Goal: Task Accomplishment & Management: Manage account settings

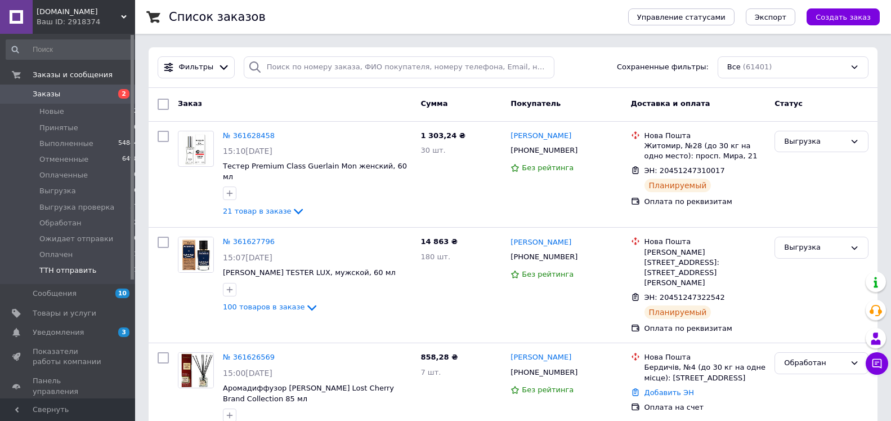
click at [80, 266] on span "ТТН отправить" at bounding box center [67, 270] width 57 height 10
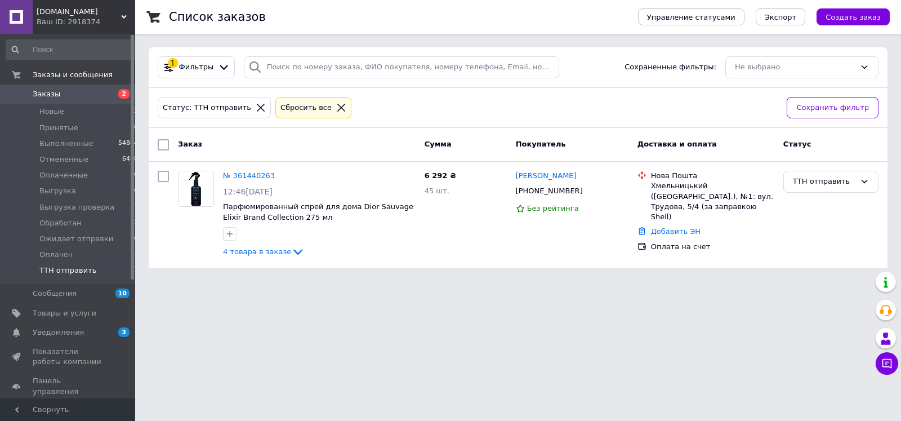
click at [238, 113] on div "Статус: ТТН отправить" at bounding box center [206, 108] width 93 height 12
click at [257, 108] on icon at bounding box center [261, 108] width 8 height 8
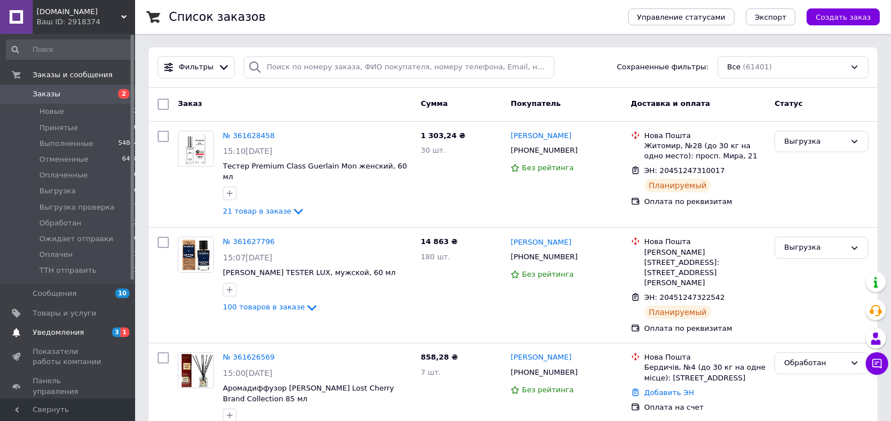
click at [72, 333] on span "Уведомления" at bounding box center [58, 332] width 51 height 10
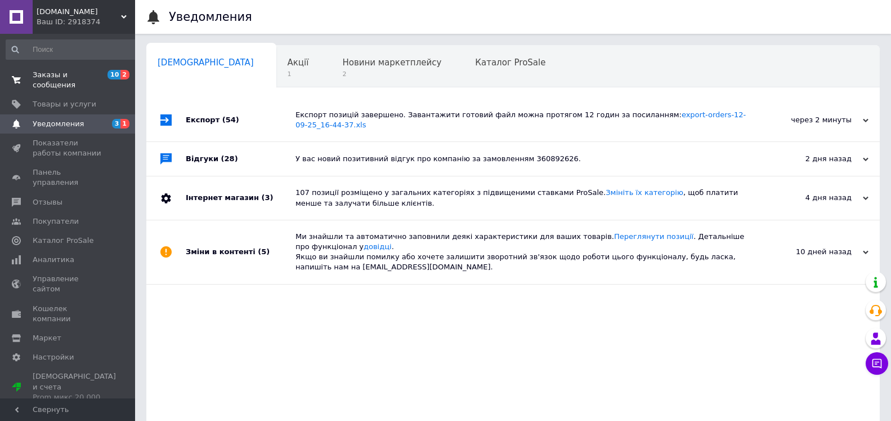
click at [99, 73] on span "Заказы и сообщения" at bounding box center [69, 80] width 72 height 20
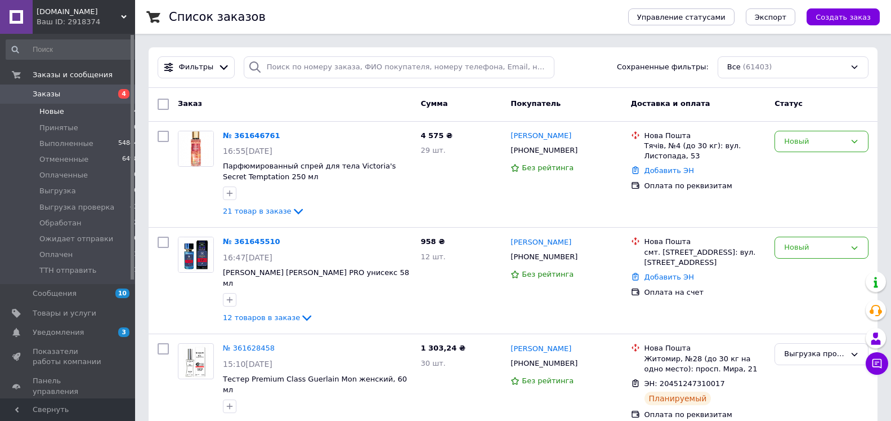
click at [41, 114] on span "Новые" at bounding box center [51, 111] width 25 height 10
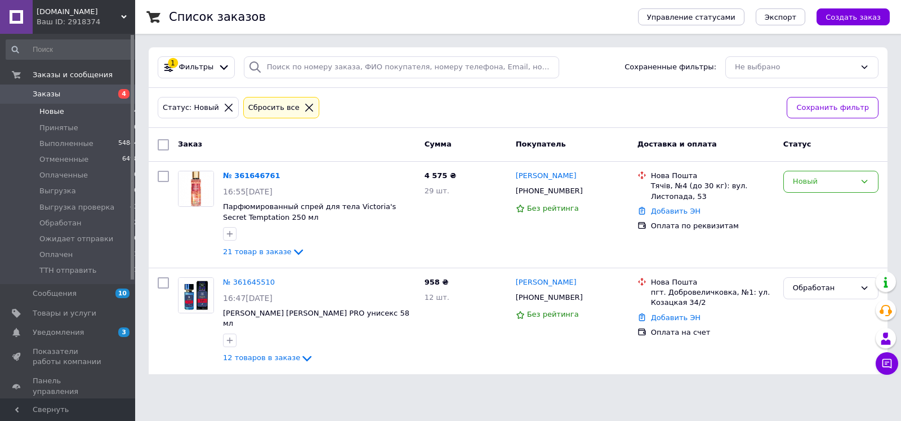
click at [224, 104] on icon at bounding box center [229, 107] width 10 height 10
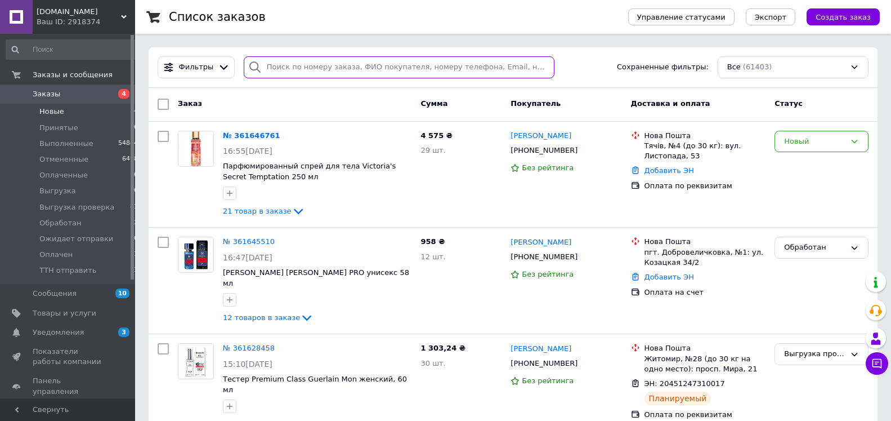
click at [292, 66] on input "search" at bounding box center [399, 67] width 311 height 22
paste input "Негреба"
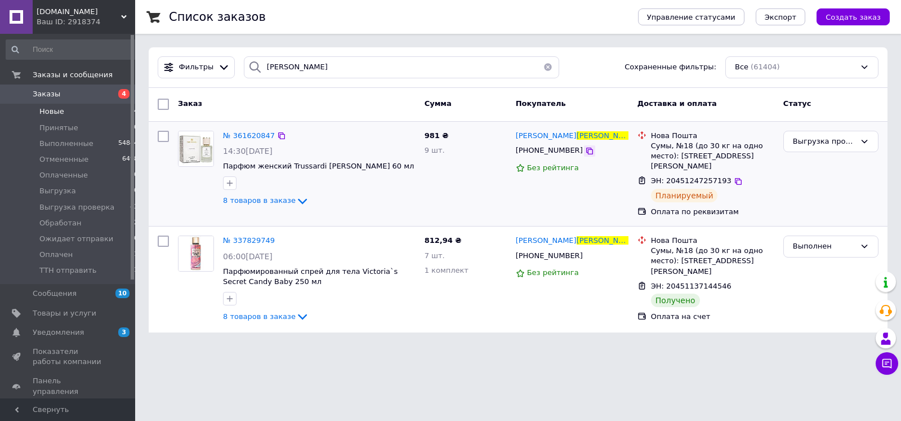
click at [585, 153] on icon at bounding box center [589, 150] width 9 height 9
click at [275, 64] on input "Негреба" at bounding box center [401, 67] width 315 height 22
click at [275, 65] on input "Негреба" at bounding box center [401, 67] width 315 height 22
paste input "тепаненко"
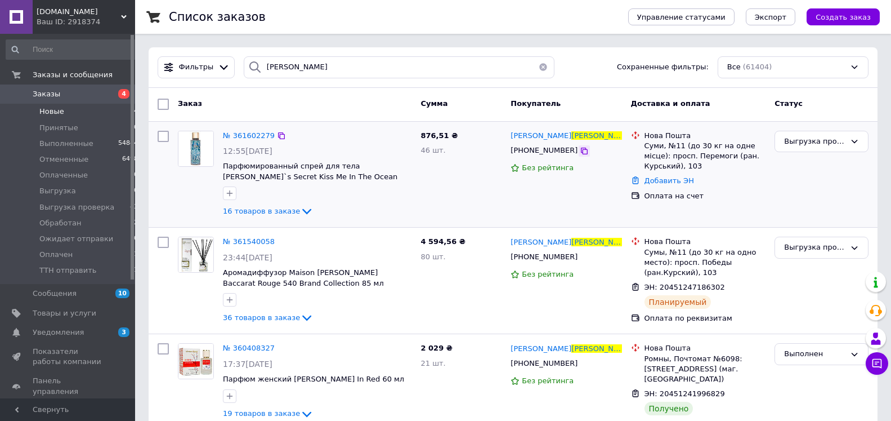
click at [581, 153] on icon at bounding box center [584, 151] width 7 height 7
click at [293, 68] on input "Степаненко" at bounding box center [399, 67] width 311 height 22
paste input "абанова"
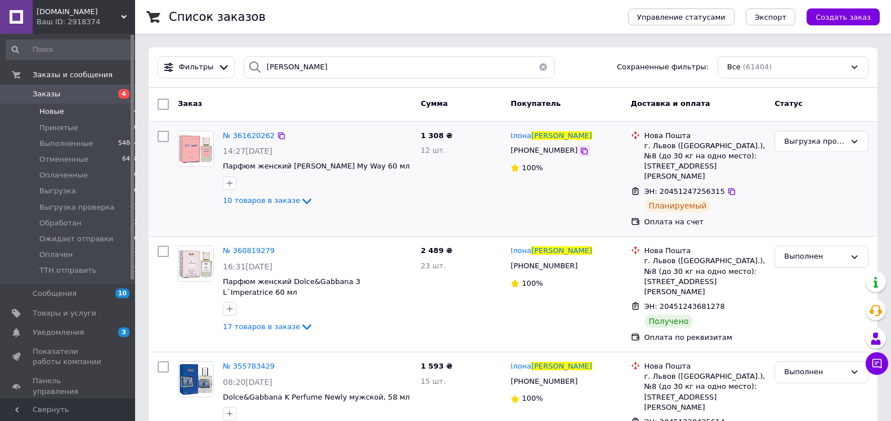
click at [580, 153] on icon at bounding box center [584, 150] width 9 height 9
click at [284, 62] on input "Шабанова" at bounding box center [399, 67] width 311 height 22
paste input "уденко"
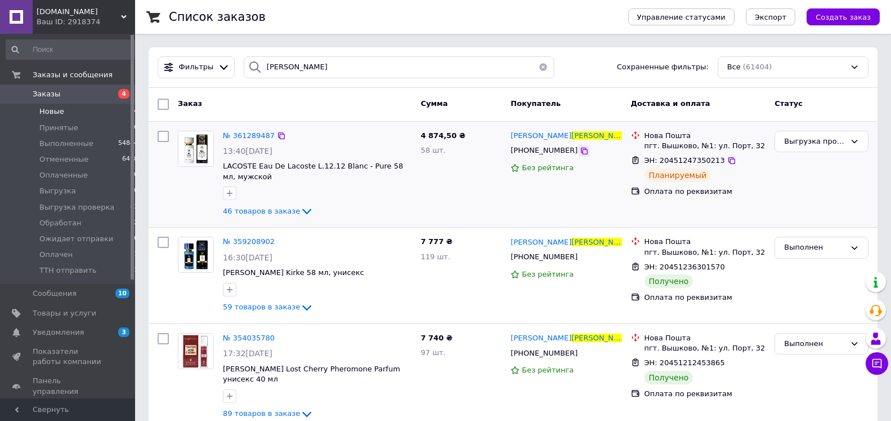
click at [580, 154] on icon at bounding box center [584, 150] width 9 height 9
click at [303, 72] on input "Худенко" at bounding box center [399, 67] width 311 height 22
paste input "хве"
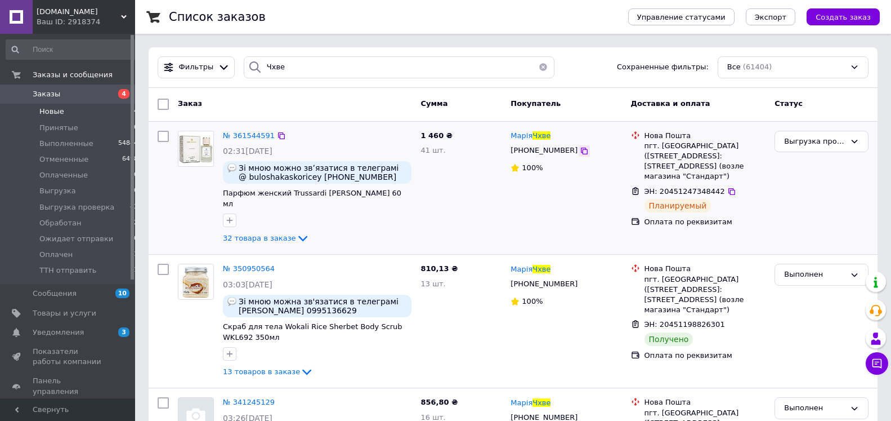
click at [579, 147] on div at bounding box center [584, 150] width 11 height 11
click at [580, 148] on icon at bounding box center [584, 150] width 9 height 9
drag, startPoint x: 557, startPoint y: 137, endPoint x: 511, endPoint y: 137, distance: 46.7
click at [511, 137] on div "Марія Чхве" at bounding box center [566, 136] width 113 height 13
copy span "Марія Чхве"
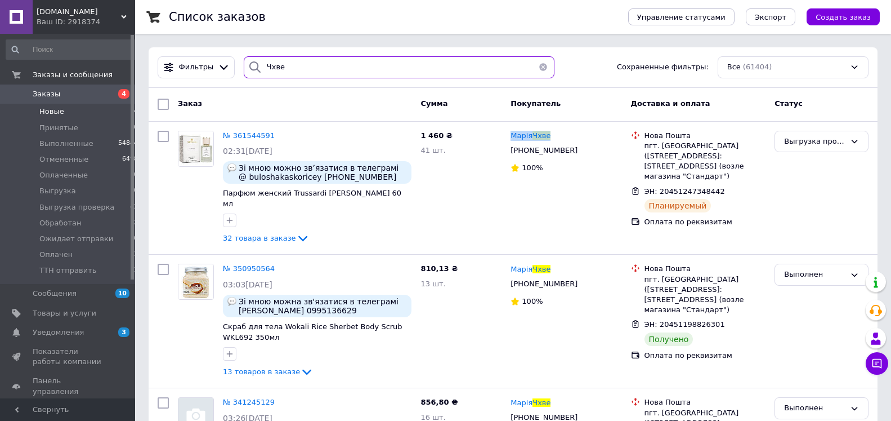
click at [275, 62] on input "Чхве" at bounding box center [399, 67] width 311 height 22
paste input "олотарьова"
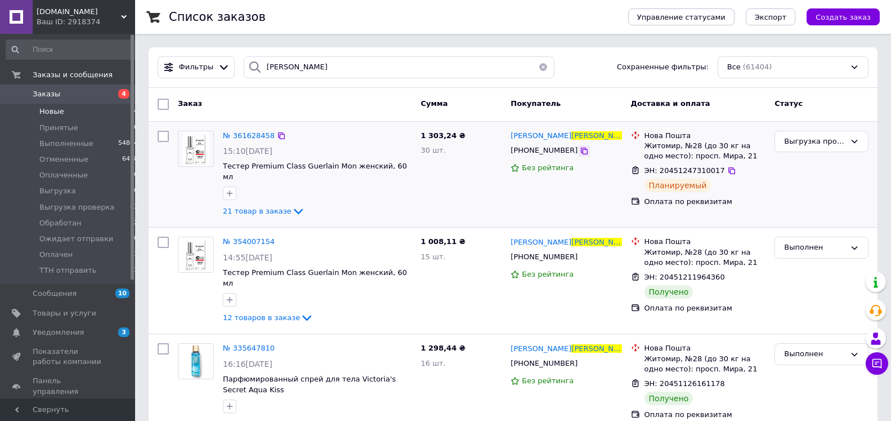
click at [581, 154] on icon at bounding box center [584, 151] width 7 height 7
click at [286, 67] on input "Золотарьова" at bounding box center [399, 67] width 311 height 22
paste input "еменченко"
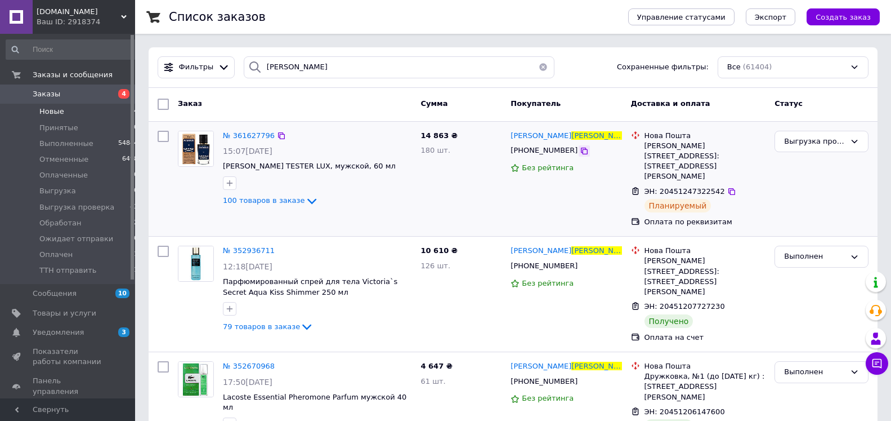
click at [580, 150] on icon at bounding box center [584, 150] width 9 height 9
click at [286, 60] on input "Семенченко" at bounding box center [399, 67] width 311 height 22
paste input "ом"
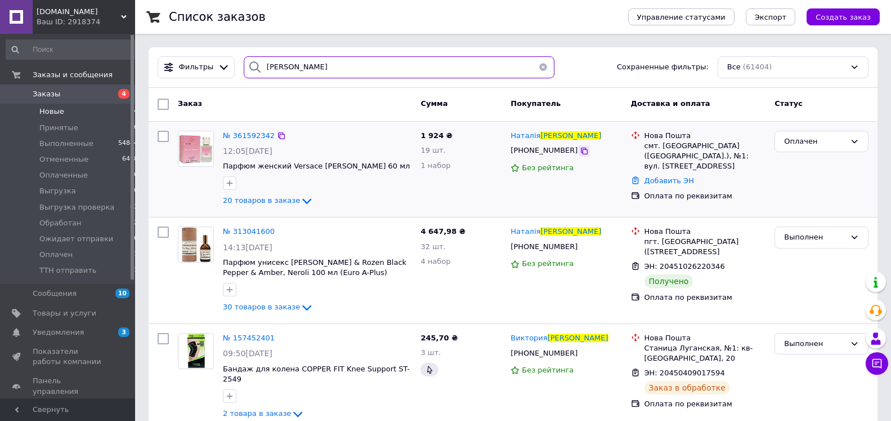
type input "Фоменко"
click at [580, 154] on icon at bounding box center [584, 150] width 9 height 9
click at [276, 70] on input "Фоменко" at bounding box center [399, 67] width 311 height 22
click at [276, 69] on input "Фоменко" at bounding box center [399, 67] width 311 height 22
